Goal: Transaction & Acquisition: Purchase product/service

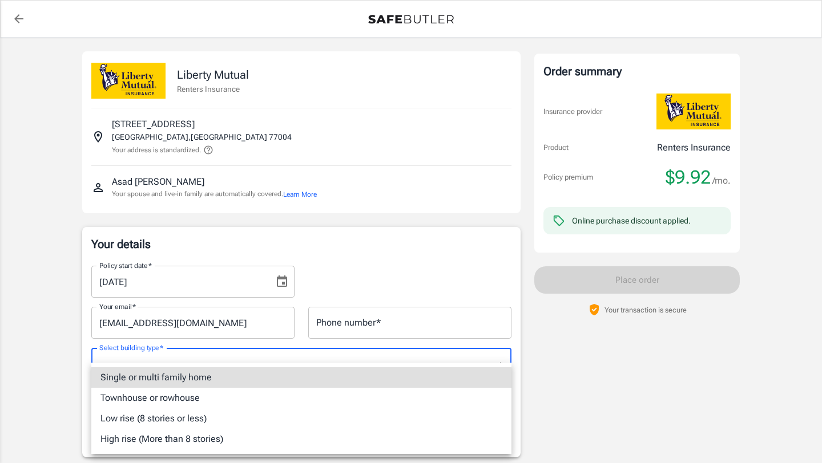
click at [192, 377] on li "Single or multi family home" at bounding box center [301, 378] width 420 height 21
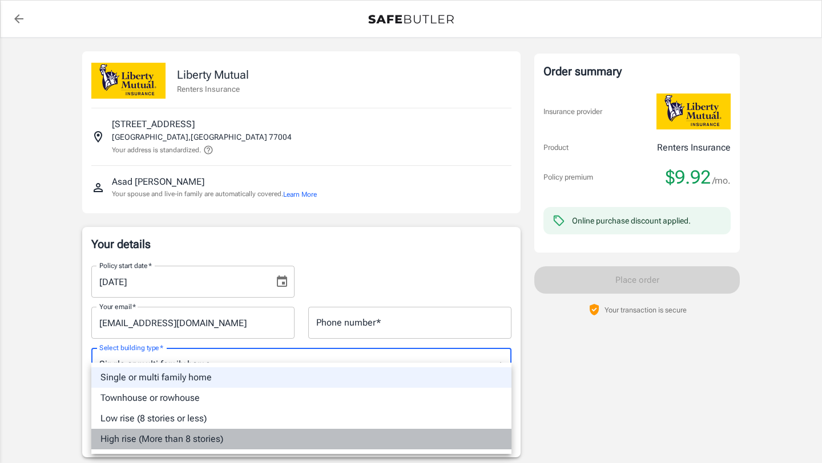
click at [267, 437] on li "High rise (More than 8 stories)" at bounding box center [301, 439] width 420 height 21
type input "highrise"
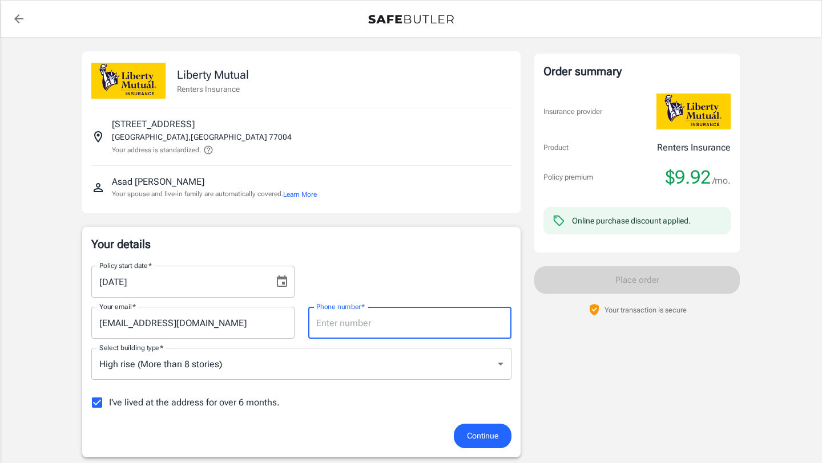
click at [328, 323] on input "Phone number   *" at bounding box center [409, 323] width 203 height 32
type input "2819329578"
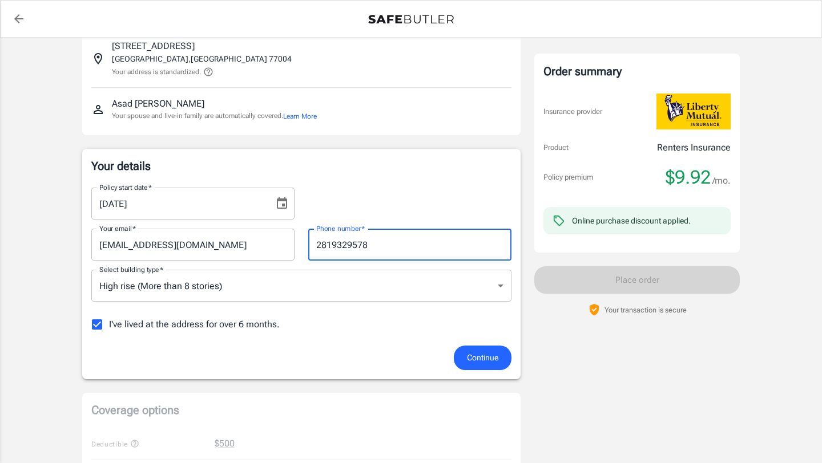
scroll to position [94, 0]
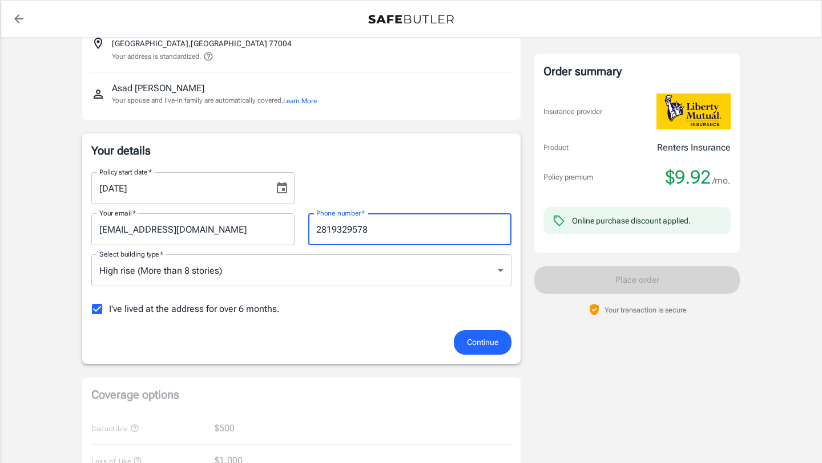
click at [465, 336] on button "Continue" at bounding box center [483, 342] width 58 height 25
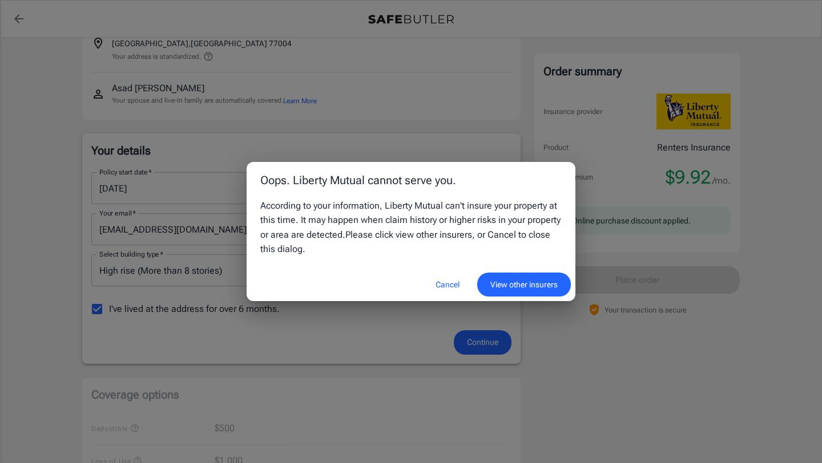
click at [490, 287] on button "View other insurers" at bounding box center [524, 285] width 94 height 25
